Goal: Task Accomplishment & Management: Use online tool/utility

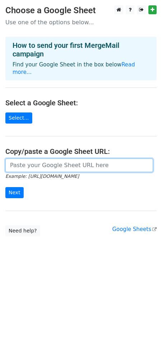
click at [101, 159] on input "url" at bounding box center [78, 166] width 147 height 14
paste input "[URL][DOMAIN_NAME]"
type input "[URL][DOMAIN_NAME]"
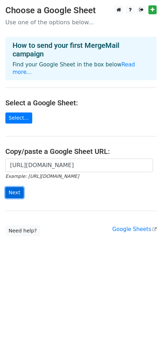
click at [17, 187] on input "Next" at bounding box center [14, 192] width 18 height 11
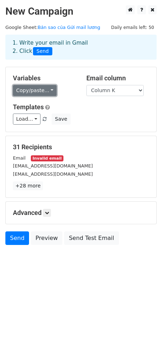
click at [42, 93] on link "Copy/paste..." at bounding box center [35, 90] width 44 height 11
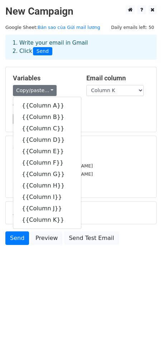
click at [103, 107] on h5 "Templates" at bounding box center [81, 107] width 136 height 8
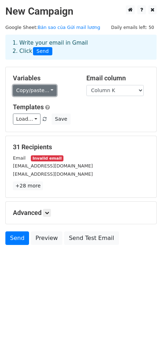
click at [37, 95] on link "Copy/paste..." at bounding box center [35, 90] width 44 height 11
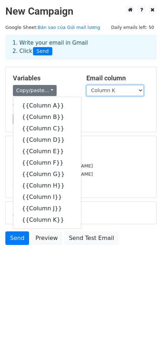
click at [113, 94] on select "Column A Column B Column C Column D Column E Column F Column G Column H Column …" at bounding box center [114, 90] width 57 height 11
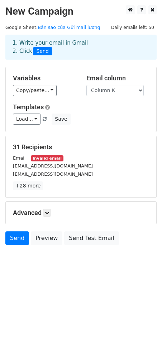
click at [63, 90] on div "Copy/paste... {{Column A}} {{Column B}} {{Column C}} {{Column D}} {{Column E}} …" at bounding box center [44, 90] width 63 height 11
click at [34, 185] on link "+28 more" at bounding box center [28, 186] width 30 height 9
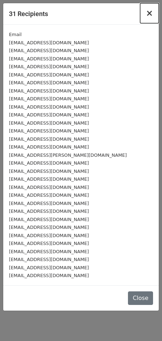
click at [151, 11] on span "×" at bounding box center [149, 13] width 7 height 10
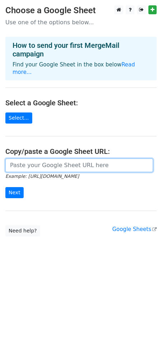
click at [30, 159] on input "url" at bounding box center [78, 166] width 147 height 14
paste input "https://docs.google.com/spreadsheets/d/1PojOGaF2G8LKhDLuRRW9QbQoMNZ_3Af-RQcs7UA…"
type input "https://docs.google.com/spreadsheets/d/1PojOGaF2G8LKhDLuRRW9QbQoMNZ_3Af-RQcs7UA…"
click at [5, 187] on input "Next" at bounding box center [14, 192] width 18 height 11
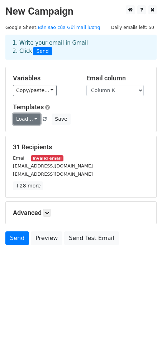
click at [30, 119] on link "Load..." at bounding box center [27, 119] width 28 height 11
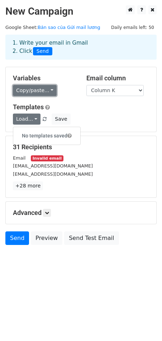
click at [46, 90] on link "Copy/paste..." at bounding box center [35, 90] width 44 height 11
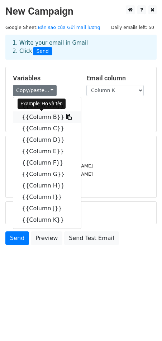
click at [43, 118] on link "{{Column B}}" at bounding box center [47, 117] width 68 height 11
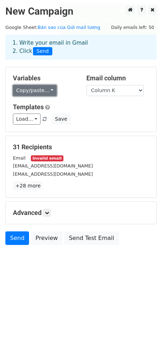
click at [31, 88] on link "Copy/paste..." at bounding box center [35, 90] width 44 height 11
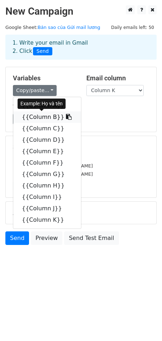
click at [66, 119] on icon at bounding box center [69, 117] width 6 height 6
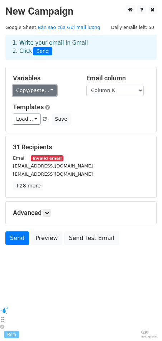
click at [46, 90] on link "Copy/paste..." at bounding box center [35, 90] width 44 height 11
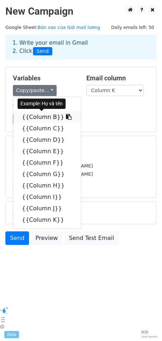
click at [66, 117] on icon at bounding box center [69, 117] width 6 height 6
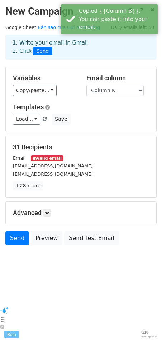
click at [106, 161] on div "Email Invalid email" at bounding box center [81, 158] width 147 height 8
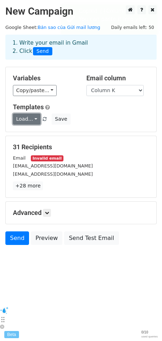
click at [30, 120] on link "Load..." at bounding box center [27, 119] width 28 height 11
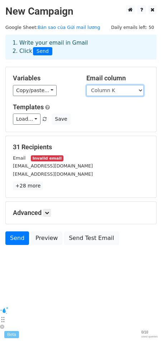
click at [100, 90] on select "Column A Column B Column C Column D Column E Column F Column G Column H Column …" at bounding box center [114, 90] width 57 height 11
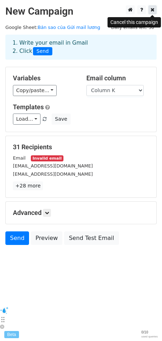
click at [151, 10] on icon at bounding box center [152, 9] width 4 height 5
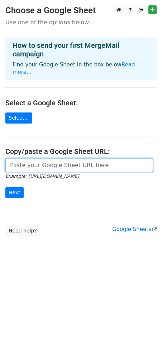
click at [66, 162] on input "url" at bounding box center [78, 166] width 147 height 14
paste input "[URL][DOMAIN_NAME]"
type input "[URL][DOMAIN_NAME]"
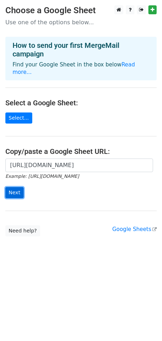
scroll to position [0, 0]
click at [11, 187] on input "Next" at bounding box center [14, 192] width 18 height 11
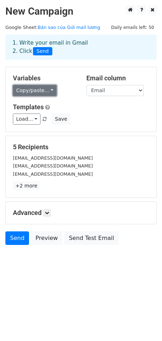
click at [39, 91] on link "Copy/paste..." at bounding box center [35, 90] width 44 height 11
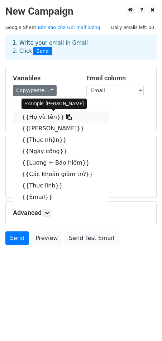
click at [42, 117] on link "{{Họ và tên}}" at bounding box center [60, 117] width 95 height 11
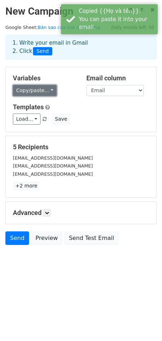
click at [37, 89] on link "Copy/paste..." at bounding box center [35, 90] width 44 height 11
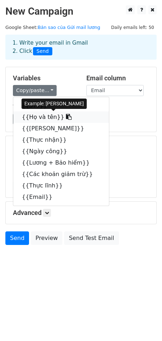
click at [66, 119] on icon at bounding box center [69, 117] width 6 height 6
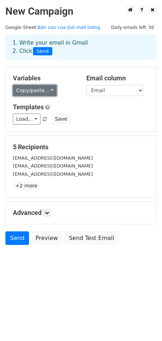
click at [34, 89] on link "Copy/paste..." at bounding box center [35, 90] width 44 height 11
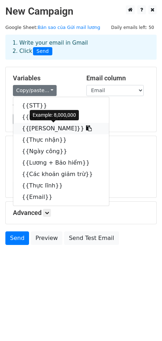
click at [58, 130] on link "{{Lương thoả thuận}}" at bounding box center [60, 128] width 95 height 11
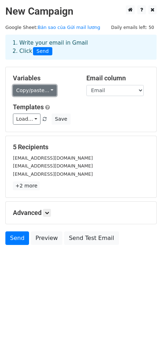
click at [36, 89] on link "Copy/paste..." at bounding box center [35, 90] width 44 height 11
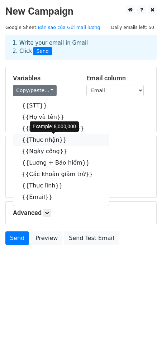
drag, startPoint x: 59, startPoint y: 142, endPoint x: 5, endPoint y: 142, distance: 54.0
click at [68, 142] on icon at bounding box center [71, 140] width 6 height 6
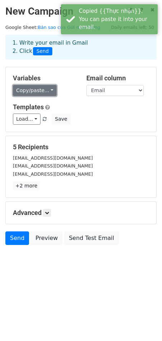
click at [40, 94] on link "Copy/paste..." at bounding box center [35, 90] width 44 height 11
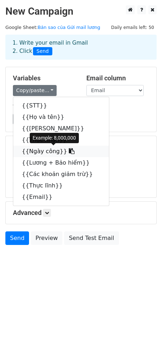
click at [69, 152] on icon at bounding box center [72, 151] width 6 height 6
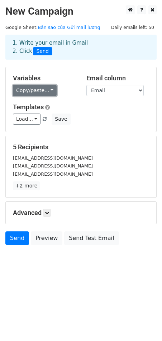
click at [45, 93] on link "Copy/paste..." at bounding box center [35, 90] width 44 height 11
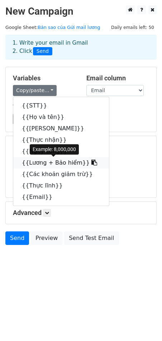
click at [91, 162] on icon at bounding box center [94, 163] width 6 height 6
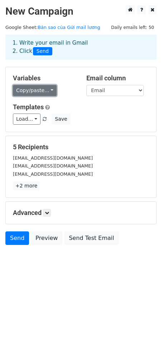
click at [40, 95] on link "Copy/paste..." at bounding box center [35, 90] width 44 height 11
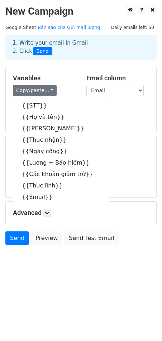
click at [87, 298] on html "New Campaign Daily emails left: 50 Google Sheet: Bản sao của Gửi mail lương 1. …" at bounding box center [81, 170] width 162 height 341
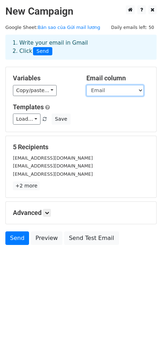
click at [127, 92] on select "STT Họ và tên Lương thoả thuận Thực nhận Ngày công Lương + Bảo hiểm Các khoản g…" at bounding box center [114, 90] width 57 height 11
click at [128, 89] on select "STT Họ và tên Lương thoả thuận Thực nhận Ngày công Lương + Bảo hiểm Các khoản g…" at bounding box center [114, 90] width 57 height 11
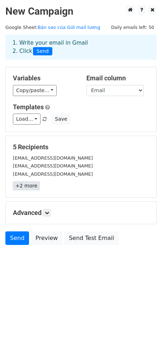
click at [30, 191] on link "+2 more" at bounding box center [26, 186] width 27 height 9
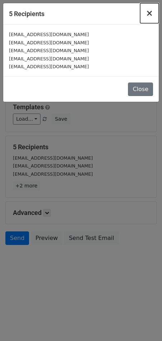
click at [148, 15] on span "×" at bounding box center [149, 13] width 7 height 10
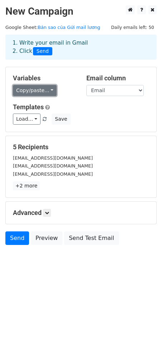
click at [48, 90] on link "Copy/paste..." at bounding box center [35, 90] width 44 height 11
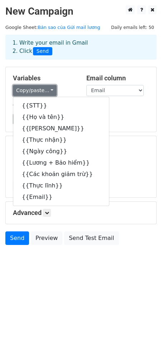
click at [48, 90] on link "Copy/paste..." at bounding box center [35, 90] width 44 height 11
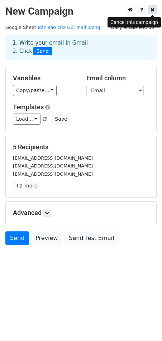
click at [153, 11] on icon at bounding box center [152, 9] width 4 height 5
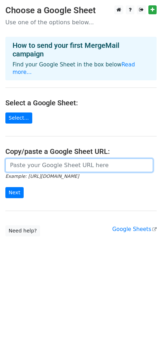
click at [77, 159] on input "url" at bounding box center [78, 166] width 147 height 14
paste input "[URL][DOMAIN_NAME]"
type input "[URL][DOMAIN_NAME]"
click at [5, 187] on input "Next" at bounding box center [14, 192] width 18 height 11
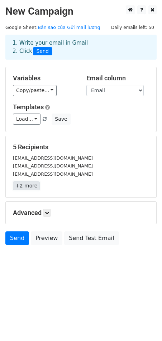
click at [29, 185] on link "+2 more" at bounding box center [26, 186] width 27 height 9
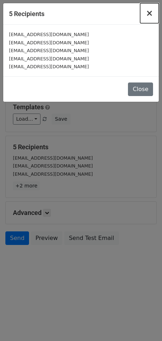
click at [153, 12] on button "×" at bounding box center [149, 13] width 19 height 20
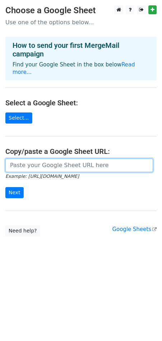
click at [68, 161] on input "url" at bounding box center [78, 166] width 147 height 14
paste input "https://docs.google.com/spreadsheets/d/1PojOGaF2G8LKhDLuRRW9QbQoMNZ_3Af-RQcs7UA…"
type input "https://docs.google.com/spreadsheets/d/1PojOGaF2G8LKhDLuRRW9QbQoMNZ_3Af-RQcs7UA…"
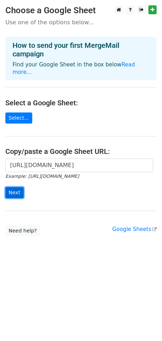
click at [13, 187] on input "Next" at bounding box center [14, 192] width 18 height 11
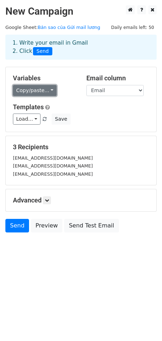
click at [30, 91] on link "Copy/paste..." at bounding box center [35, 90] width 44 height 11
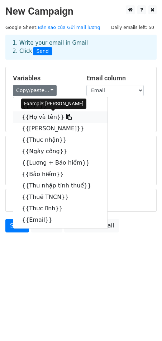
click at [66, 118] on icon at bounding box center [69, 117] width 6 height 6
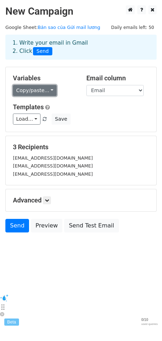
click at [41, 90] on link "Copy/paste..." at bounding box center [35, 90] width 44 height 11
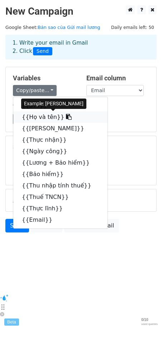
click at [66, 116] on icon at bounding box center [69, 117] width 6 height 6
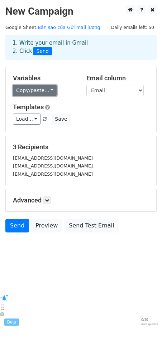
click at [43, 90] on link "Copy/paste..." at bounding box center [35, 90] width 44 height 11
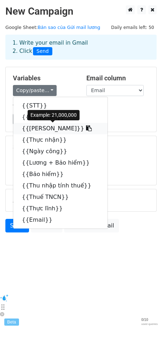
click at [86, 129] on icon at bounding box center [89, 128] width 6 height 6
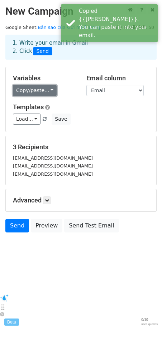
click at [34, 92] on link "Copy/paste..." at bounding box center [35, 90] width 44 height 11
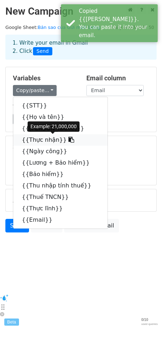
click at [68, 139] on icon at bounding box center [71, 140] width 6 height 6
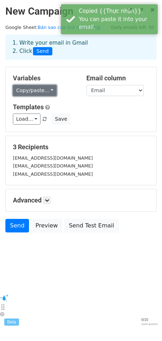
click at [33, 88] on link "Copy/paste..." at bounding box center [35, 90] width 44 height 11
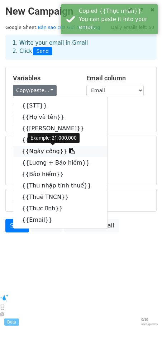
click at [44, 151] on link "{{Ngày công}}" at bounding box center [60, 151] width 94 height 11
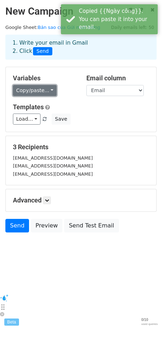
click at [33, 95] on link "Copy/paste..." at bounding box center [35, 90] width 44 height 11
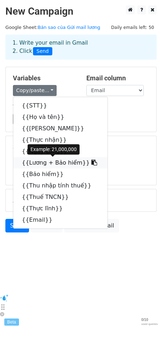
click at [39, 166] on link "{{Lương + Bảo hiểm}}" at bounding box center [60, 162] width 94 height 11
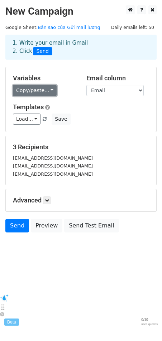
click at [33, 91] on link "Copy/paste..." at bounding box center [35, 90] width 44 height 11
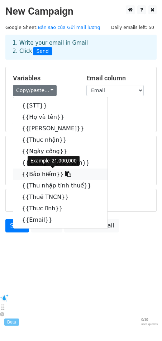
click at [49, 174] on link "{{Bảo hiểm}}" at bounding box center [60, 174] width 94 height 11
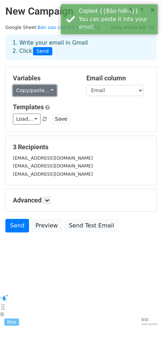
click at [28, 90] on link "Copy/paste..." at bounding box center [35, 90] width 44 height 11
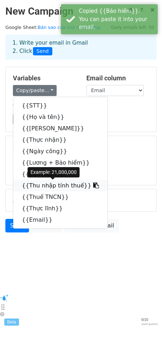
click at [42, 185] on link "{{Thu nhập tính thuế}}" at bounding box center [60, 185] width 94 height 11
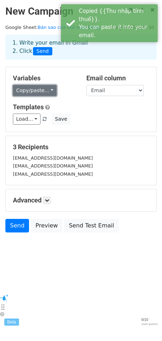
click at [30, 89] on link "Copy/paste..." at bounding box center [35, 90] width 44 height 11
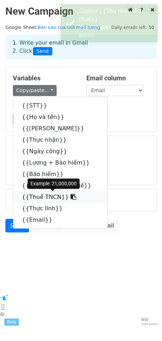
click at [41, 196] on link "{{Thuế TNCN}}" at bounding box center [60, 197] width 94 height 11
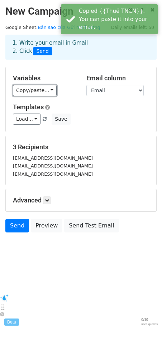
click at [33, 88] on link "Copy/paste..." at bounding box center [35, 90] width 44 height 11
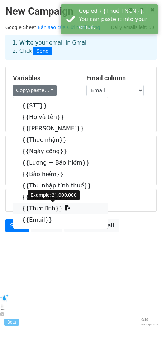
click at [48, 211] on link "{{Thực lĩnh}}" at bounding box center [60, 208] width 94 height 11
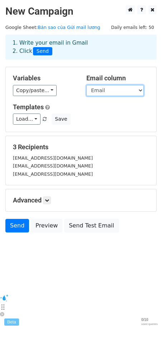
click at [122, 91] on select "STT Họ và tên Lương thoả thuận Thực nhận Ngày công Lương + Bảo hiểm Bảo hiểm Th…" at bounding box center [114, 90] width 57 height 11
click at [118, 93] on select "STT Họ và tên Lương thoả thuận Thực nhận Ngày công Lương + Bảo hiểm Bảo hiểm Th…" at bounding box center [114, 90] width 57 height 11
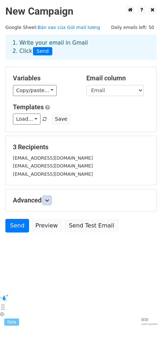
click at [47, 203] on link at bounding box center [47, 201] width 8 height 8
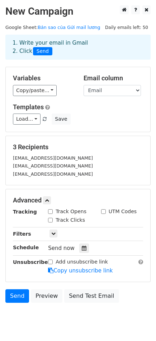
click at [39, 158] on small "ngocchi9806@gmail.com" at bounding box center [53, 158] width 80 height 5
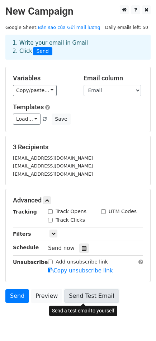
click at [104, 295] on link "Send Test Email" at bounding box center [91, 297] width 54 height 14
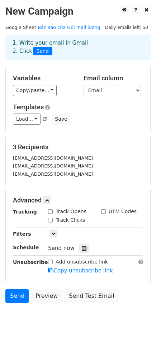
click at [59, 215] on label "Track Opens" at bounding box center [70, 212] width 31 height 8
click at [53, 214] on input "Track Opens" at bounding box center [50, 211] width 5 height 5
checkbox input "true"
click at [58, 220] on label "Track Clicks" at bounding box center [69, 221] width 29 height 8
click at [53, 220] on input "Track Clicks" at bounding box center [50, 220] width 5 height 5
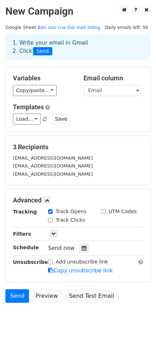
checkbox input "true"
click at [108, 213] on label "UTM Codes" at bounding box center [122, 212] width 28 height 8
click at [105, 213] on input "UTM Codes" at bounding box center [103, 211] width 5 height 5
checkbox input "true"
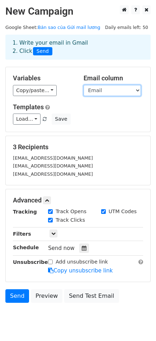
click at [99, 89] on select "STT Họ và tên Lương thoả thuận Thực nhận Ngày công Lương + Bảo hiểm Bảo hiểm Th…" at bounding box center [111, 90] width 57 height 11
click at [103, 95] on select "STT Họ và tên Lương thoả thuận Thực nhận Ngày công Lương + Bảo hiểm Bảo hiểm Th…" at bounding box center [111, 90] width 57 height 11
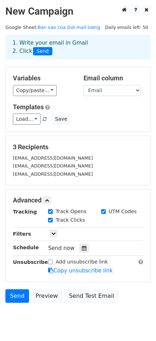
click at [42, 52] on span "Send" at bounding box center [42, 51] width 19 height 9
click at [19, 299] on link "Send" at bounding box center [17, 297] width 24 height 14
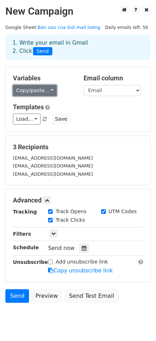
click at [30, 91] on link "Copy/paste..." at bounding box center [35, 90] width 44 height 11
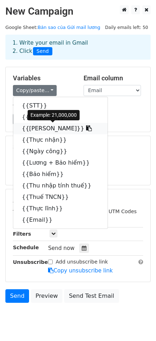
click at [86, 127] on icon at bounding box center [89, 128] width 6 height 6
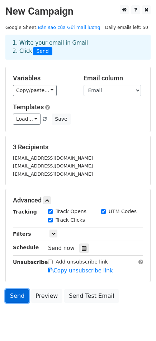
click at [11, 297] on link "Send" at bounding box center [17, 297] width 24 height 14
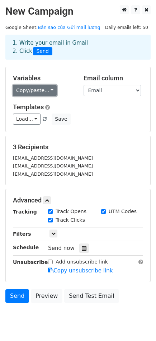
click at [42, 92] on link "Copy/paste..." at bounding box center [35, 90] width 44 height 11
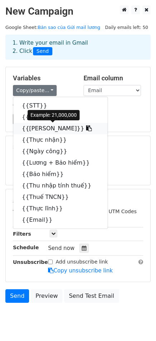
click at [86, 129] on icon at bounding box center [89, 128] width 6 height 6
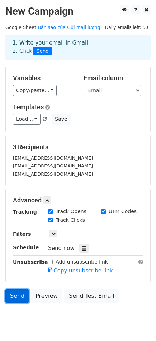
click at [19, 298] on link "Send" at bounding box center [17, 297] width 24 height 14
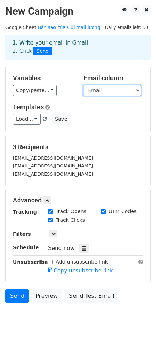
click at [115, 93] on select "STT Họ và tên Lương thoả thuận Thực nhận Ngày công Lương + Bảo hiểm Bảo hiểm Th…" at bounding box center [111, 90] width 57 height 11
click at [83, 85] on select "STT Họ và tên Lương thoả thuận Thực nhận Ngày công Lương + Bảo hiểm Bảo hiểm Th…" at bounding box center [111, 90] width 57 height 11
click at [117, 93] on select "STT Họ và tên Lương thoả thuận Thực nhận Ngày công Lương + Bảo hiểm Bảo hiểm Th…" at bounding box center [111, 90] width 57 height 11
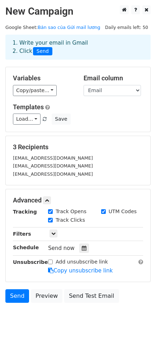
click at [77, 103] on div "Variables Copy/paste... {{STT}} {{Họ và tên}} {{Lương thoả thuận}} {{Thực nhận}…" at bounding box center [78, 99] width 144 height 65
click at [18, 300] on link "Send" at bounding box center [17, 297] width 24 height 14
click at [33, 97] on div "Variables Copy/paste... {{STT}} {{Họ và tên}} {{Lương thoả thuận}} {{Thực nhận}…" at bounding box center [78, 99] width 144 height 65
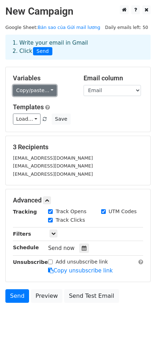
click at [36, 91] on link "Copy/paste..." at bounding box center [35, 90] width 44 height 11
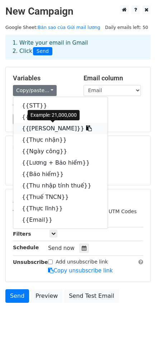
click at [86, 130] on icon at bounding box center [89, 128] width 6 height 6
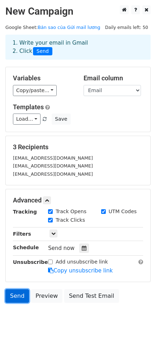
click at [11, 297] on link "Send" at bounding box center [17, 297] width 24 height 14
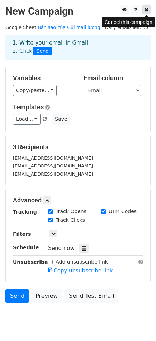
click at [144, 6] on link at bounding box center [146, 9] width 8 height 9
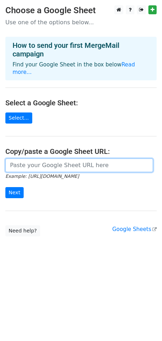
click at [44, 162] on input "url" at bounding box center [78, 166] width 147 height 14
paste input "https://docs.google.com/spreadsheets/d/1PojOGaF2G8LKhDLuRRW9QbQoMNZ_3Af-RQcs7UA…"
type input "https://docs.google.com/spreadsheets/d/1PojOGaF2G8LKhDLuRRW9QbQoMNZ_3Af-RQcs7UA…"
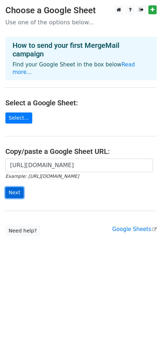
click at [17, 187] on input "Next" at bounding box center [14, 192] width 18 height 11
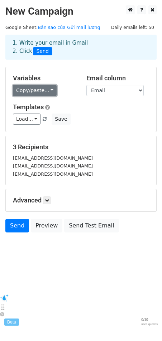
click at [24, 90] on link "Copy/paste..." at bounding box center [35, 90] width 44 height 11
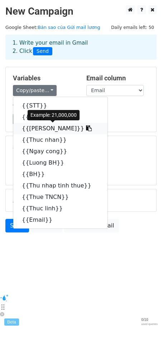
click at [60, 128] on link "{{[PERSON_NAME]}}" at bounding box center [60, 128] width 94 height 11
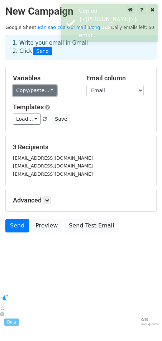
click at [37, 89] on link "Copy/paste..." at bounding box center [35, 90] width 44 height 11
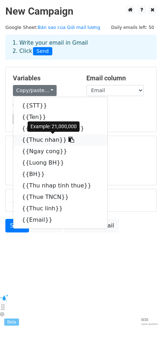
click at [36, 138] on link "{{Thuc nhan}}" at bounding box center [60, 139] width 94 height 11
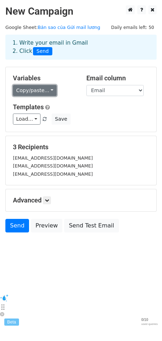
click at [41, 93] on link "Copy/paste..." at bounding box center [35, 90] width 44 height 11
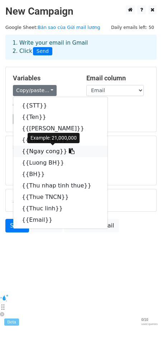
click at [55, 153] on link "{{Ngay cong}}" at bounding box center [60, 151] width 94 height 11
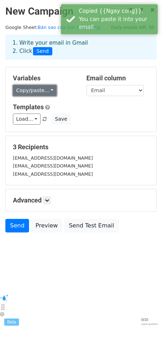
click at [42, 88] on link "Copy/paste..." at bounding box center [35, 90] width 44 height 11
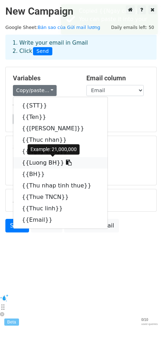
click at [62, 163] on link "{{Luong BH}}" at bounding box center [60, 162] width 94 height 11
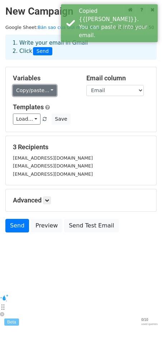
click at [38, 88] on link "Copy/paste..." at bounding box center [35, 90] width 44 height 11
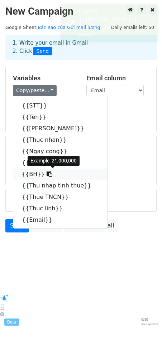
click at [46, 174] on icon at bounding box center [49, 174] width 6 height 6
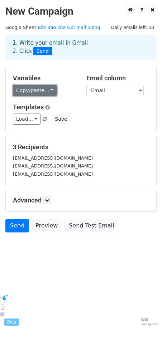
click at [42, 87] on link "Copy/paste..." at bounding box center [35, 90] width 44 height 11
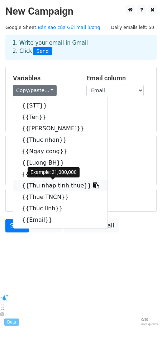
click at [28, 185] on link "{{Thu nhap tinh thue}}" at bounding box center [60, 185] width 94 height 11
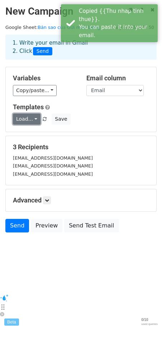
click at [22, 117] on link "Load..." at bounding box center [27, 119] width 28 height 11
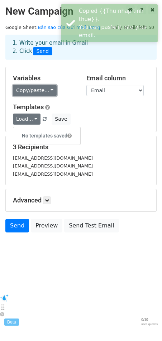
click at [36, 90] on link "Copy/paste..." at bounding box center [35, 90] width 44 height 11
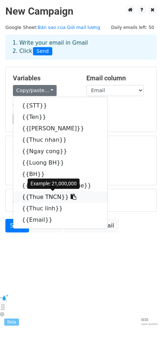
click at [46, 196] on link "{{Thue TNCN}}" at bounding box center [60, 197] width 94 height 11
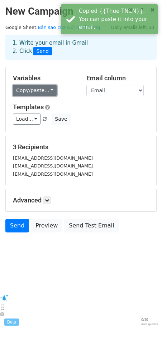
click at [34, 91] on link "Copy/paste..." at bounding box center [35, 90] width 44 height 11
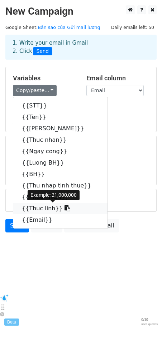
click at [43, 209] on link "{{Thuc linh}}" at bounding box center [60, 208] width 94 height 11
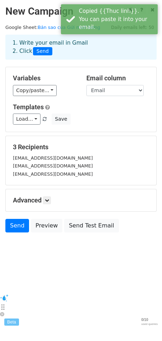
drag, startPoint x: 95, startPoint y: 156, endPoint x: 107, endPoint y: 150, distance: 12.6
click at [95, 158] on div "[EMAIL_ADDRESS][DOMAIN_NAME]" at bounding box center [81, 158] width 147 height 8
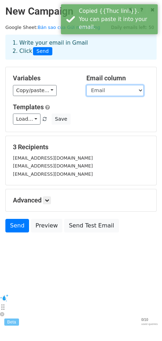
click at [116, 89] on select "STT Ten Luong thoa thuan Thuc nhan Ngay cong Luong BH BH Thu nhap tinh thue Thu…" at bounding box center [114, 90] width 57 height 11
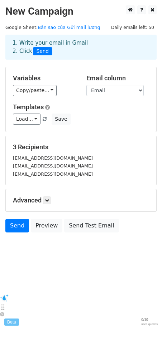
click at [95, 265] on body "New Campaign Daily emails left: 50 Google Sheet: Bản sao của Gửi mail lương 1. …" at bounding box center [81, 135] width 162 height 260
click at [15, 229] on link "Send" at bounding box center [17, 226] width 24 height 14
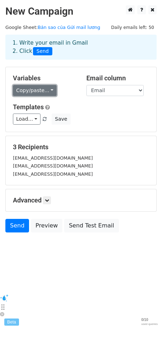
click at [39, 90] on link "Copy/paste..." at bounding box center [35, 90] width 44 height 11
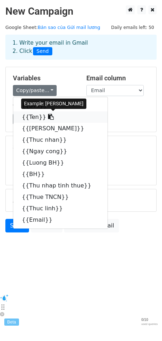
click at [38, 116] on link "{{Ten}}" at bounding box center [60, 117] width 94 height 11
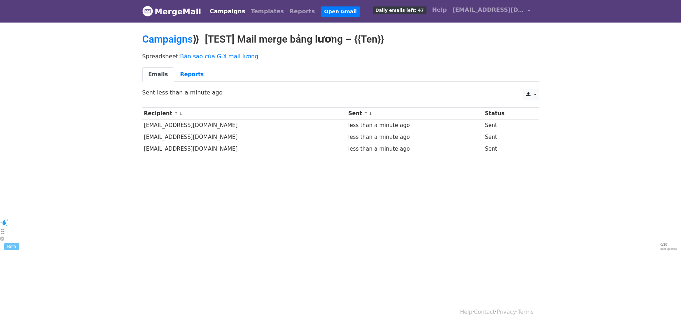
click at [311, 190] on html "MergeMail Campaigns Templates Reports Open Gmail Daily emails left: 47 Help [EM…" at bounding box center [340, 163] width 681 height 326
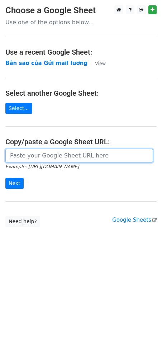
click at [45, 158] on input "url" at bounding box center [78, 156] width 147 height 14
paste input "[URL][DOMAIN_NAME]"
type input "[URL][DOMAIN_NAME]"
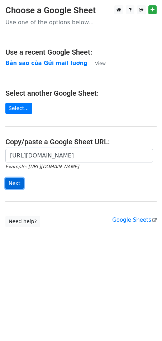
click at [11, 183] on input "Next" at bounding box center [14, 183] width 18 height 11
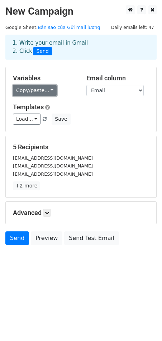
click at [44, 89] on link "Copy/paste..." at bounding box center [35, 90] width 44 height 11
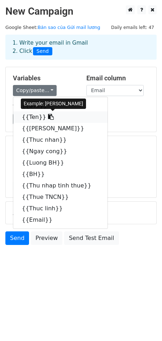
click at [33, 117] on link "{{Ten}}" at bounding box center [60, 117] width 94 height 11
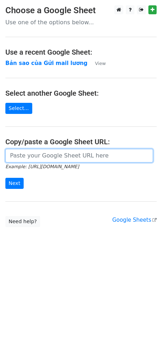
click at [40, 156] on input "url" at bounding box center [78, 156] width 147 height 14
paste input "[URL][DOMAIN_NAME]"
type input "[URL][DOMAIN_NAME]"
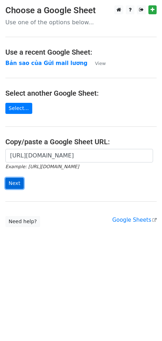
click at [15, 183] on input "Next" at bounding box center [14, 183] width 18 height 11
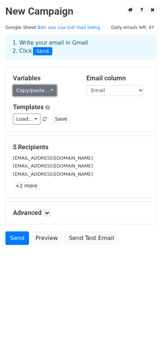
click at [34, 93] on link "Copy/paste..." at bounding box center [35, 90] width 44 height 11
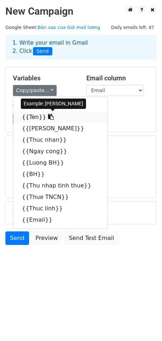
click at [38, 119] on link "{{Ten}}" at bounding box center [60, 117] width 94 height 11
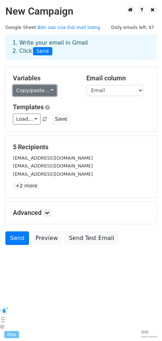
click at [29, 88] on link "Copy/paste..." at bounding box center [35, 90] width 44 height 11
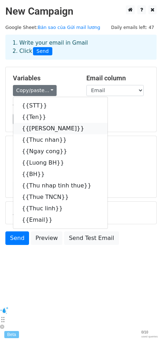
click at [47, 127] on link "{{[PERSON_NAME]}}" at bounding box center [60, 128] width 94 height 11
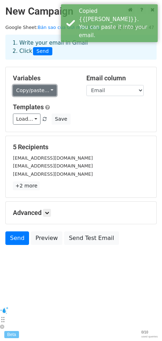
click at [42, 95] on link "Copy/paste..." at bounding box center [35, 90] width 44 height 11
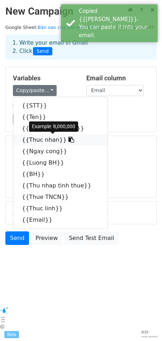
click at [43, 141] on link "{{Thuc nhan}}" at bounding box center [60, 139] width 94 height 11
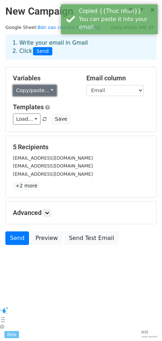
click at [35, 90] on link "Copy/paste..." at bounding box center [35, 90] width 44 height 11
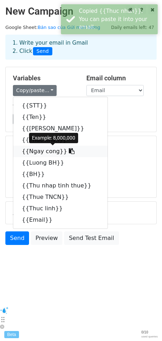
click at [49, 151] on link "{{Ngay cong}}" at bounding box center [60, 151] width 94 height 11
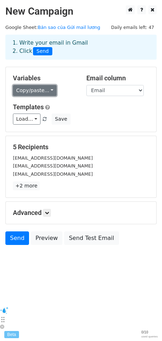
click at [39, 92] on link "Copy/paste..." at bounding box center [35, 90] width 44 height 11
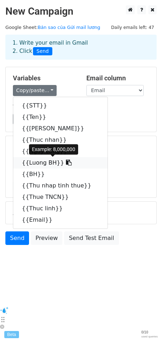
click at [66, 164] on icon at bounding box center [69, 163] width 6 height 6
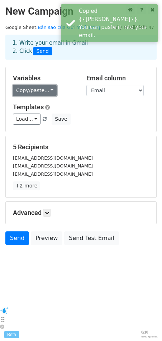
click at [39, 94] on link "Copy/paste..." at bounding box center [35, 90] width 44 height 11
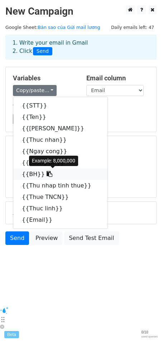
click at [46, 177] on icon at bounding box center [49, 174] width 6 height 6
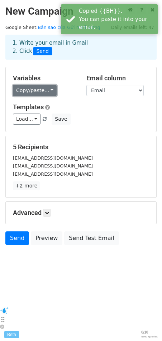
click at [36, 88] on link "Copy/paste..." at bounding box center [35, 90] width 44 height 11
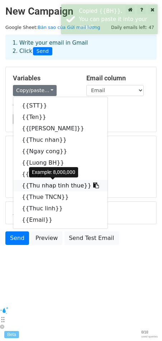
click at [43, 184] on link "{{Thu nhap tinh thue}}" at bounding box center [60, 185] width 94 height 11
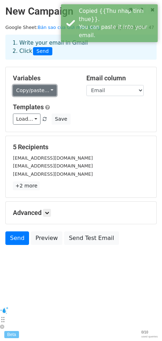
click at [35, 90] on link "Copy/paste..." at bounding box center [35, 90] width 44 height 11
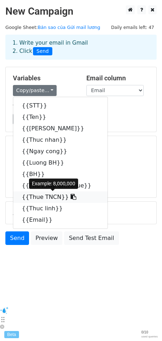
click at [50, 199] on link "{{Thue TNCN}}" at bounding box center [60, 197] width 94 height 11
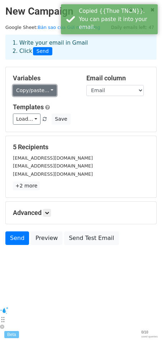
click at [45, 90] on link "Copy/paste..." at bounding box center [35, 90] width 44 height 11
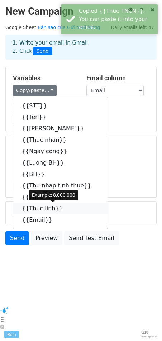
drag, startPoint x: 40, startPoint y: 208, endPoint x: 4, endPoint y: 199, distance: 37.6
click at [39, 208] on link "{{Thuc linh}}" at bounding box center [60, 208] width 94 height 11
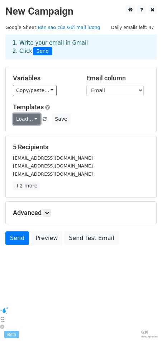
click at [28, 120] on link "Load..." at bounding box center [27, 119] width 28 height 11
click at [34, 119] on link "Load..." at bounding box center [27, 119] width 28 height 11
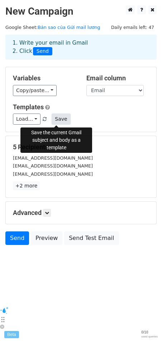
click at [58, 120] on button "Save" at bounding box center [60, 119] width 19 height 11
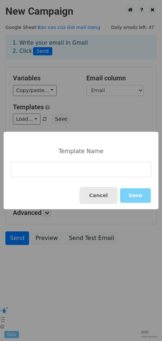
click at [102, 201] on button "Cancel" at bounding box center [98, 195] width 36 height 15
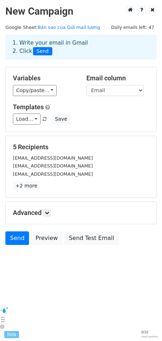
click at [99, 115] on div "Load... No templates saved Save" at bounding box center [81, 119] width 147 height 11
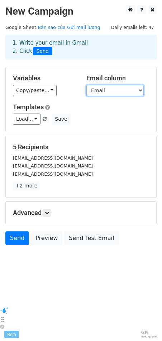
click at [110, 90] on select "STT Ten Luong thoa thuan Thuc nhan Ngay cong Luong BH BH Thu nhap tinh thue Thu…" at bounding box center [114, 90] width 57 height 11
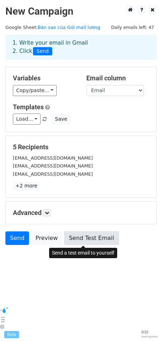
click at [74, 237] on link "Send Test Email" at bounding box center [91, 239] width 54 height 14
click at [88, 236] on link "Send Test Email" at bounding box center [91, 239] width 54 height 14
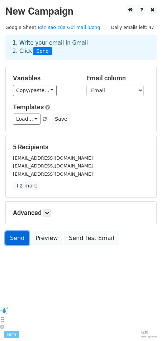
click at [19, 239] on link "Send" at bounding box center [17, 239] width 24 height 14
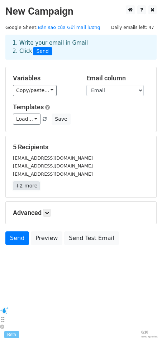
click at [28, 190] on link "+2 more" at bounding box center [26, 186] width 27 height 9
